Goal: Find specific page/section: Find specific page/section

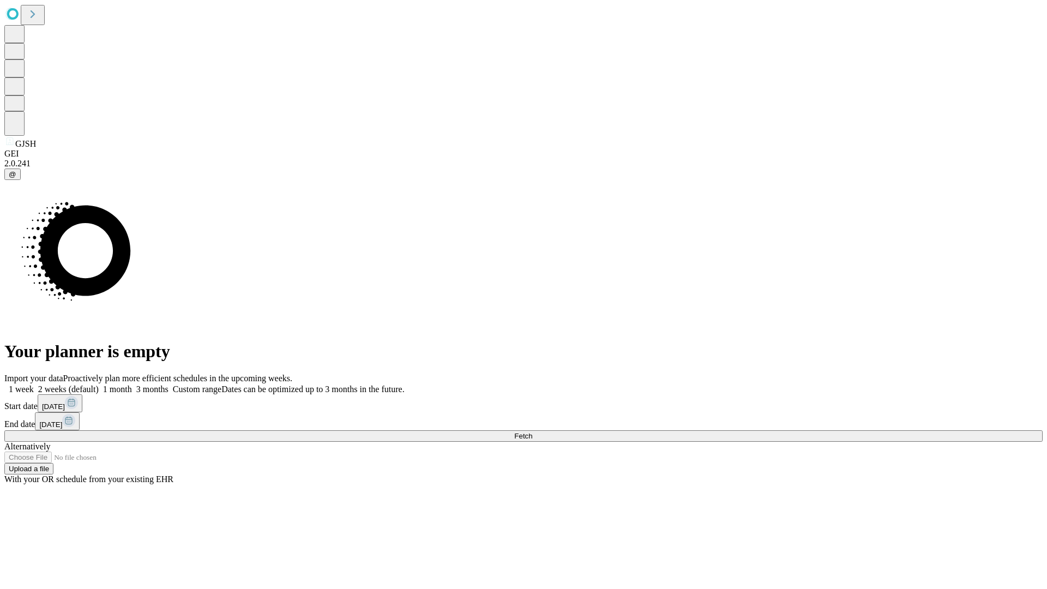
click at [532, 432] on span "Fetch" at bounding box center [523, 436] width 18 height 8
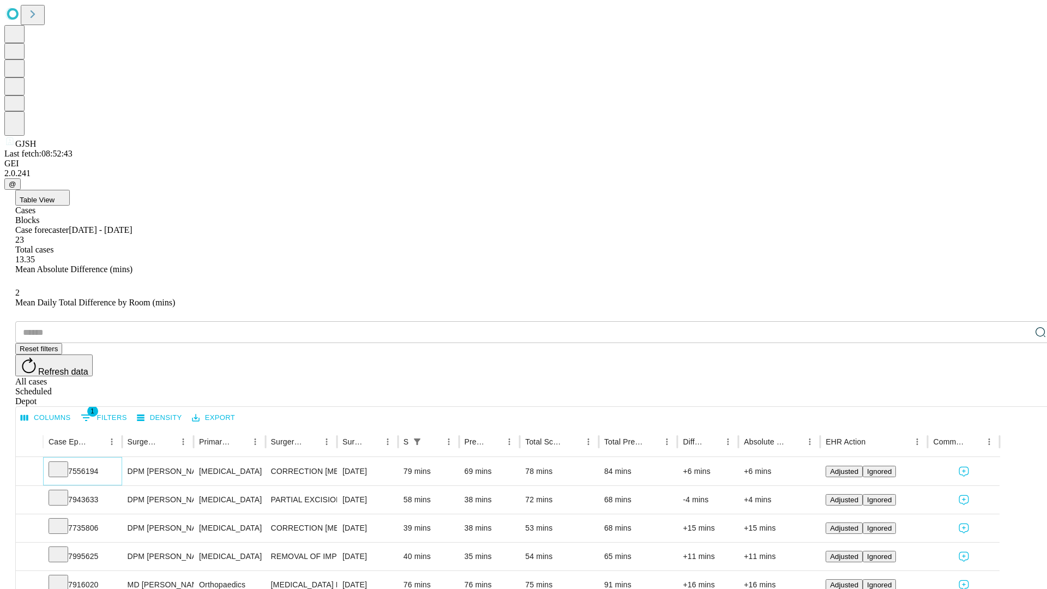
click at [64, 463] on icon at bounding box center [58, 468] width 11 height 11
